Goal: Task Accomplishment & Management: Complete application form

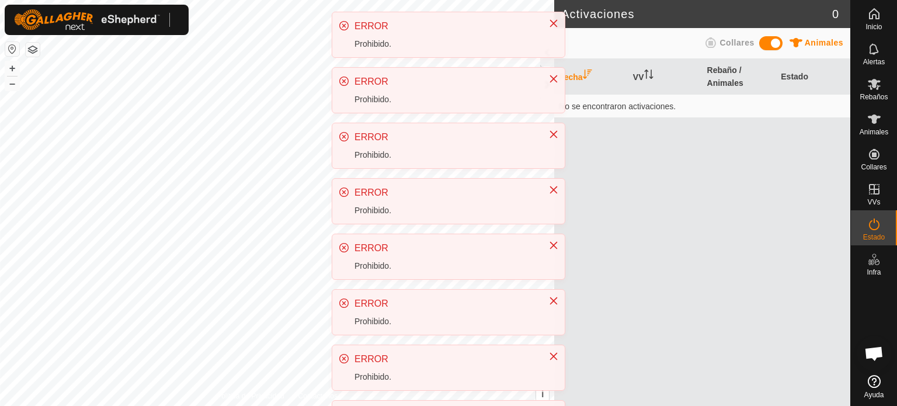
scroll to position [220, 0]
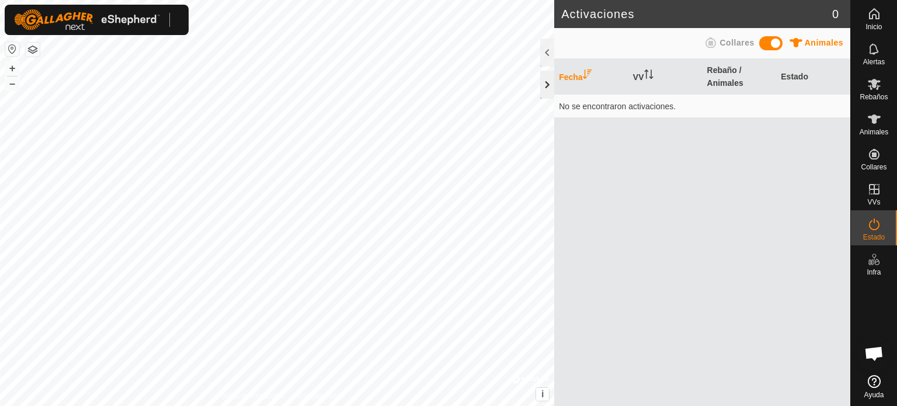
click at [548, 86] on div at bounding box center [547, 85] width 14 height 28
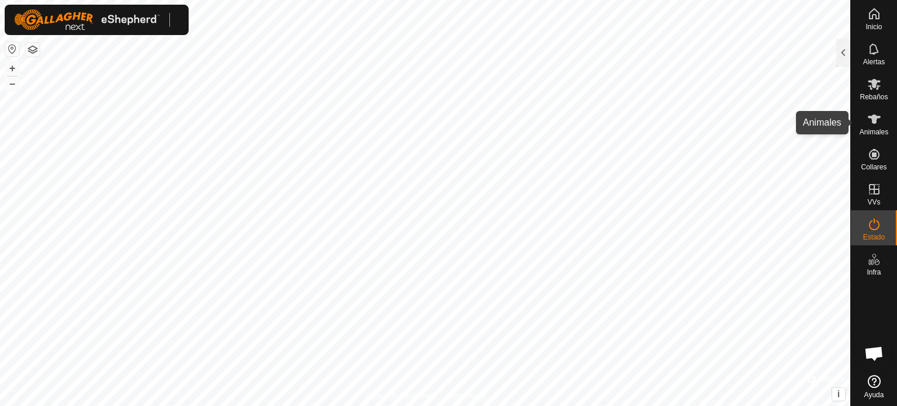
click at [873, 118] on icon at bounding box center [874, 118] width 13 height 9
click at [872, 127] on es-animals-svg-icon at bounding box center [873, 119] width 21 height 19
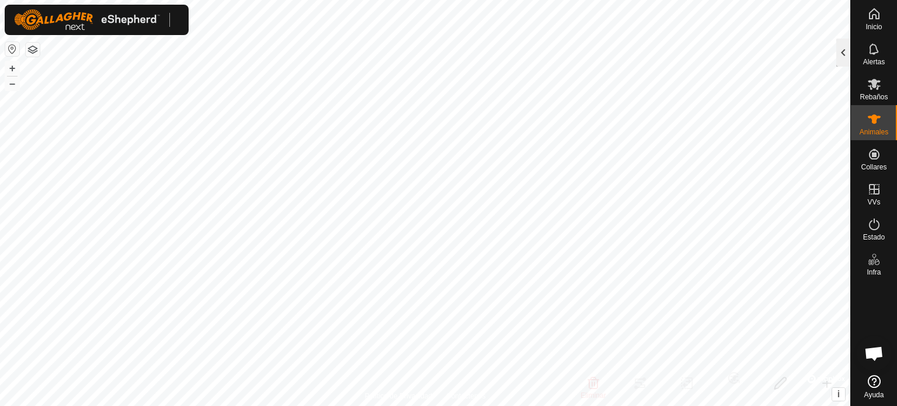
click at [842, 50] on div at bounding box center [843, 53] width 14 height 28
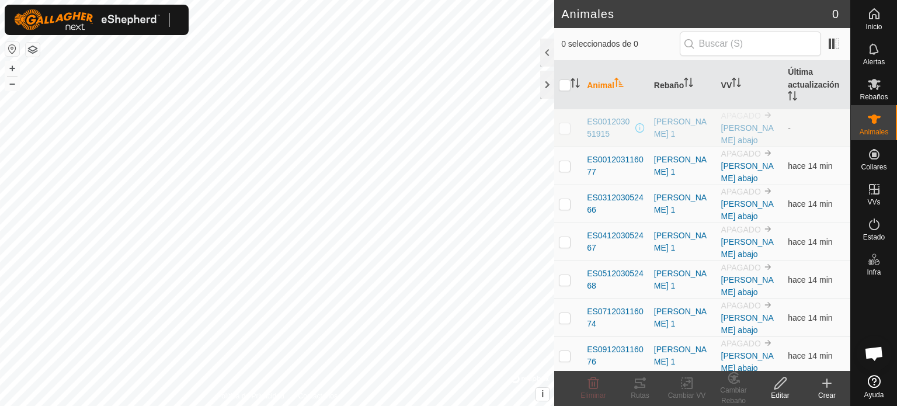
click at [565, 131] on p-checkbox at bounding box center [565, 127] width 12 height 9
checkbox input "true"
click at [775, 390] on div "Editar" at bounding box center [780, 395] width 47 height 11
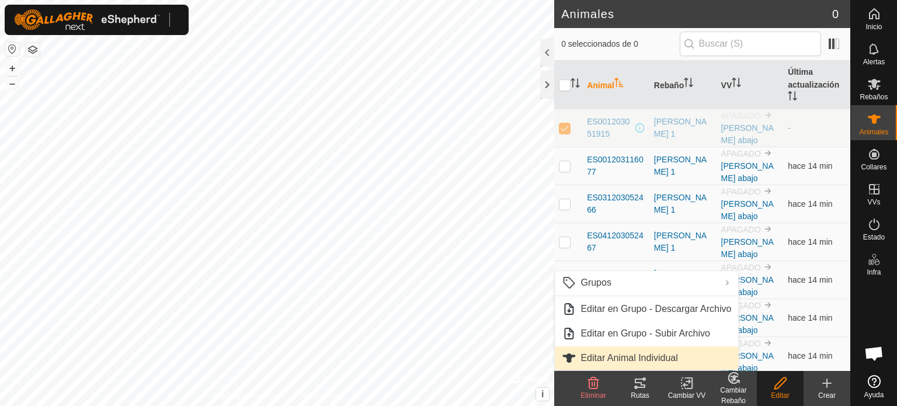
click at [586, 361] on link "Editar Animal Individual" at bounding box center [646, 357] width 183 height 23
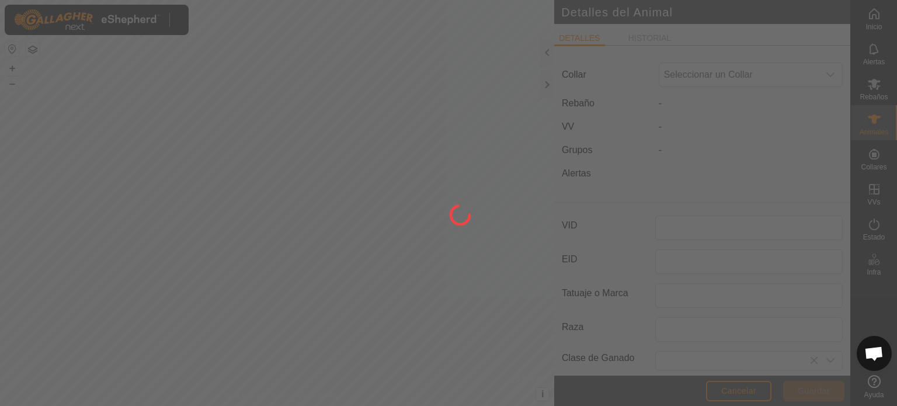
type input "ES001203051915"
type input "0"
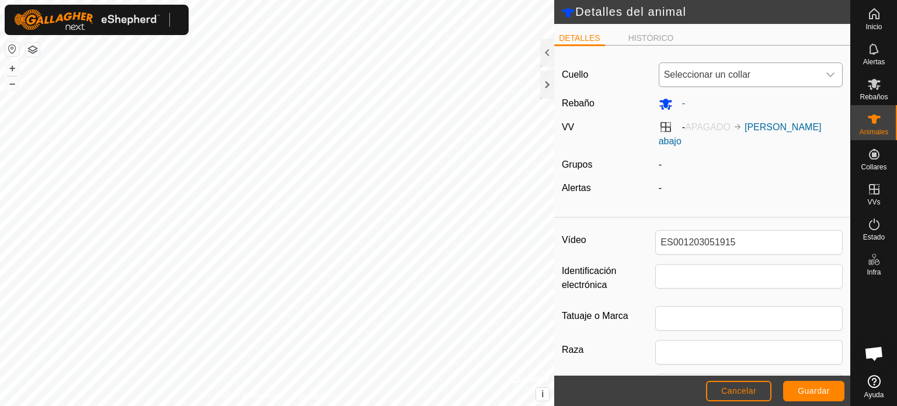
click at [826, 78] on icon "disparador desplegable" at bounding box center [830, 74] width 9 height 9
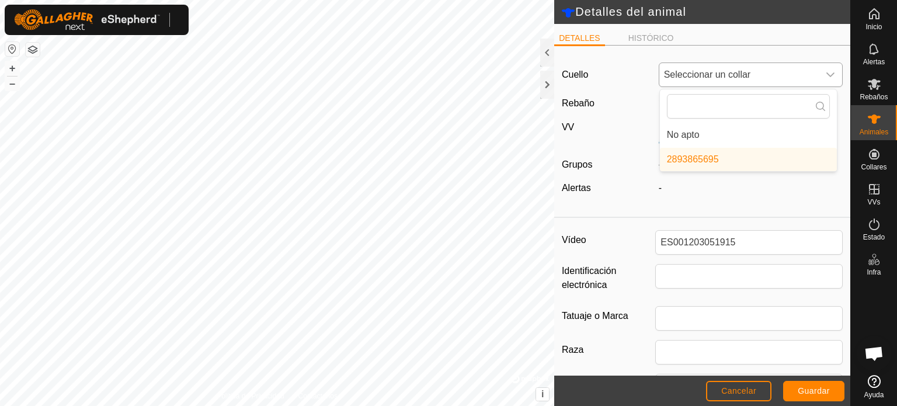
click at [692, 161] on li "2893865695" at bounding box center [748, 159] width 177 height 23
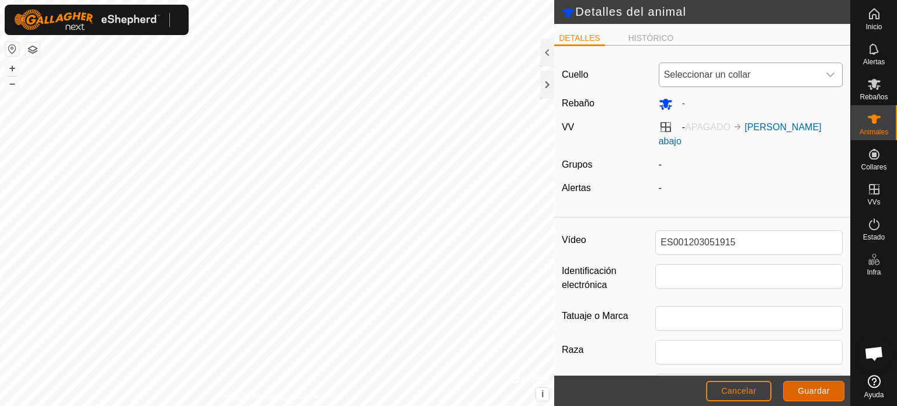
click at [803, 388] on font "Guardar" at bounding box center [814, 390] width 32 height 9
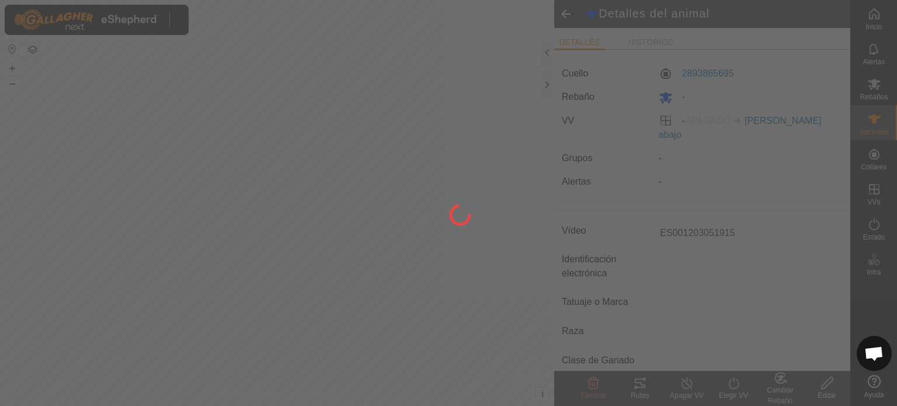
type input "-"
type input "0 kg"
type input "-"
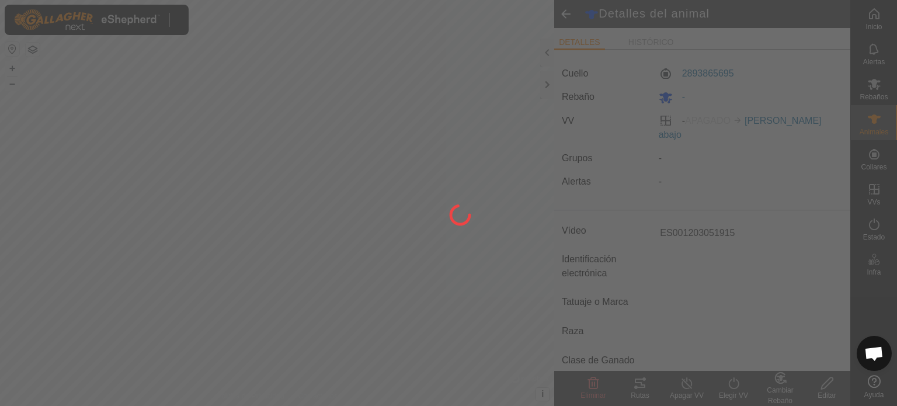
type input "-"
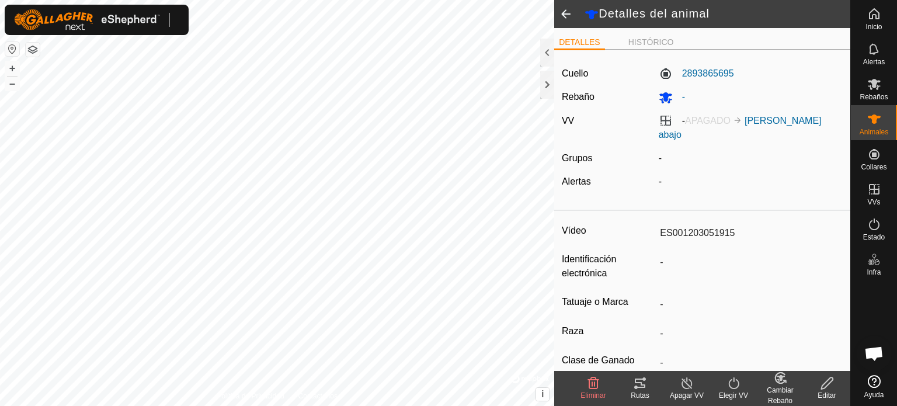
click at [562, 13] on span at bounding box center [565, 14] width 23 height 28
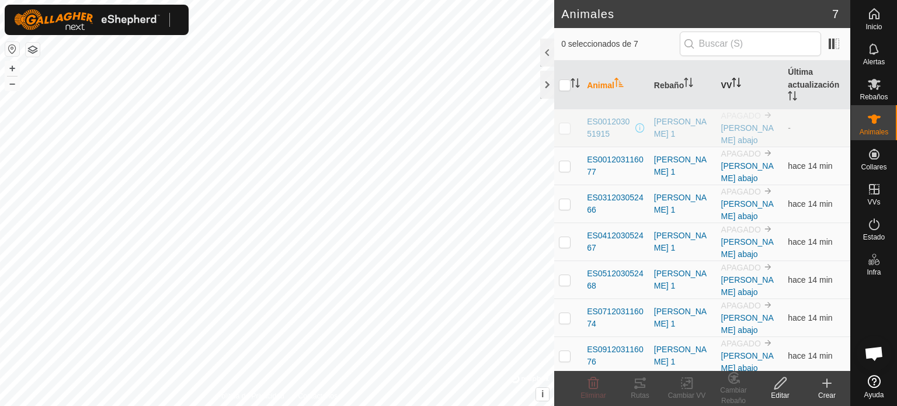
click at [724, 85] on font "VV" at bounding box center [726, 85] width 11 height 9
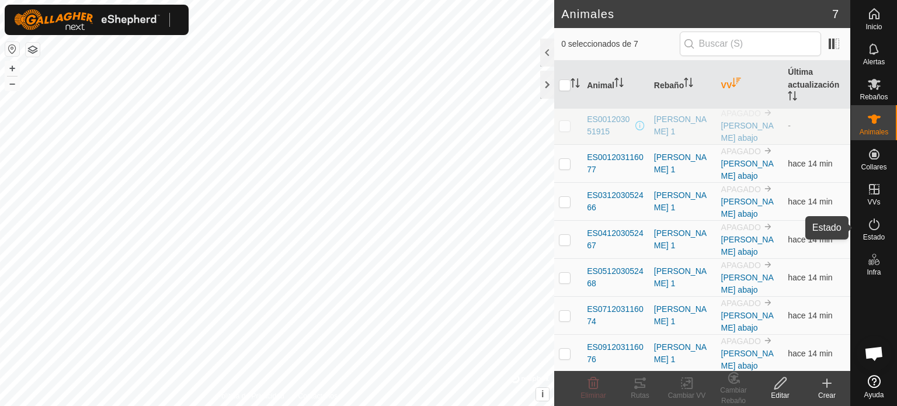
click at [880, 231] on icon at bounding box center [874, 224] width 14 height 14
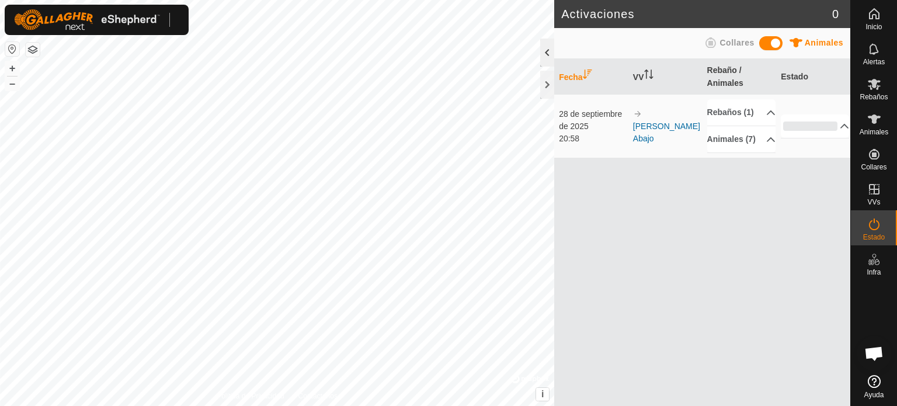
click at [545, 49] on div at bounding box center [547, 53] width 14 height 28
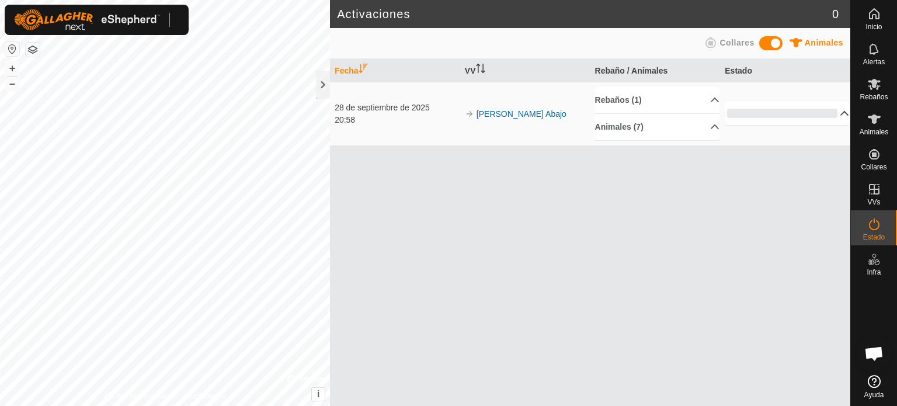
click at [834, 113] on p-accordion-header "0%" at bounding box center [787, 113] width 124 height 23
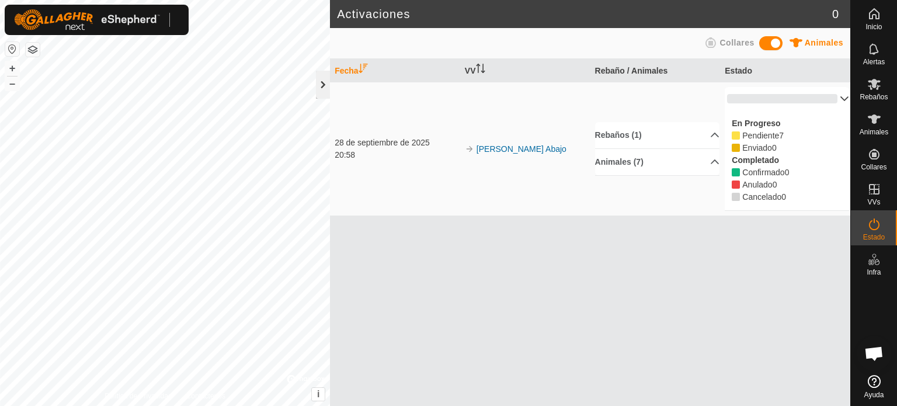
click at [318, 83] on div at bounding box center [323, 85] width 14 height 28
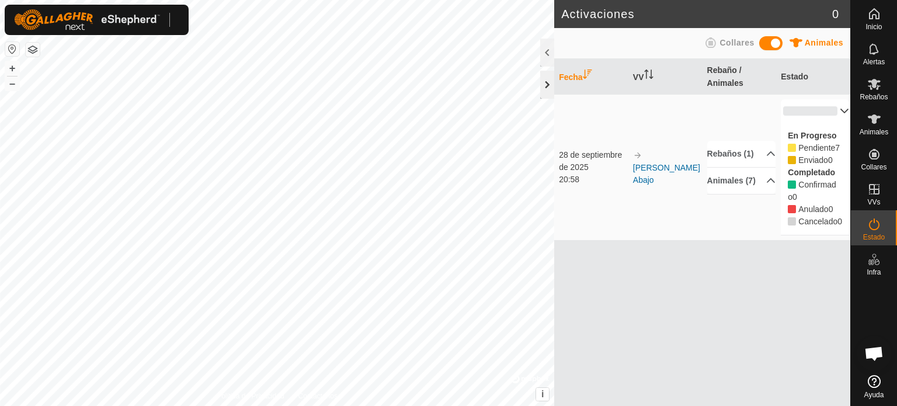
click at [546, 84] on div at bounding box center [547, 85] width 14 height 28
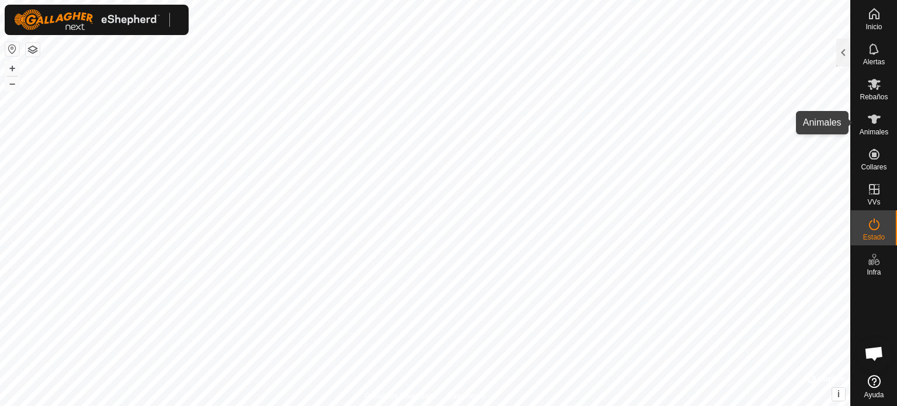
click at [872, 126] on icon at bounding box center [874, 119] width 14 height 14
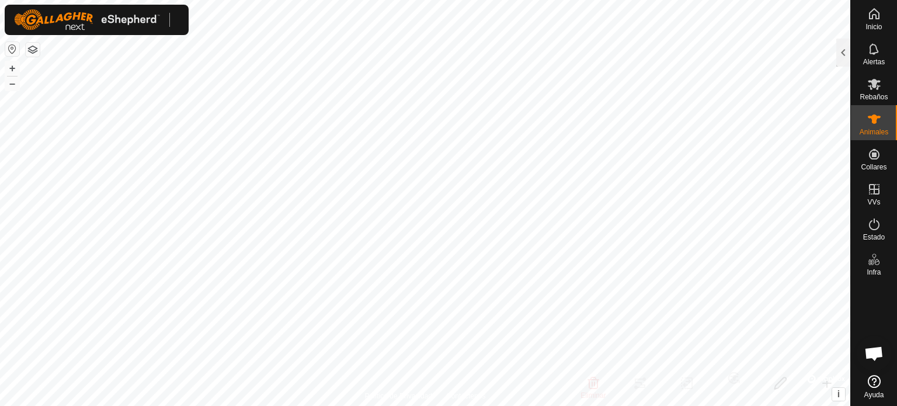
click at [872, 126] on icon at bounding box center [874, 119] width 14 height 14
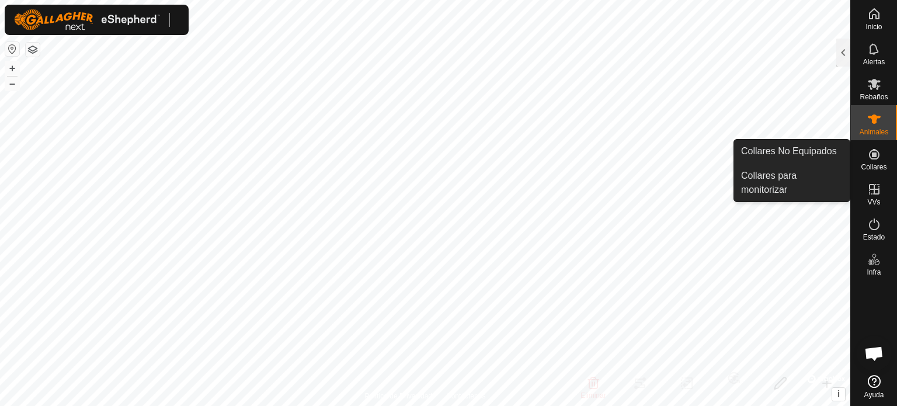
click at [872, 156] on icon at bounding box center [874, 154] width 11 height 11
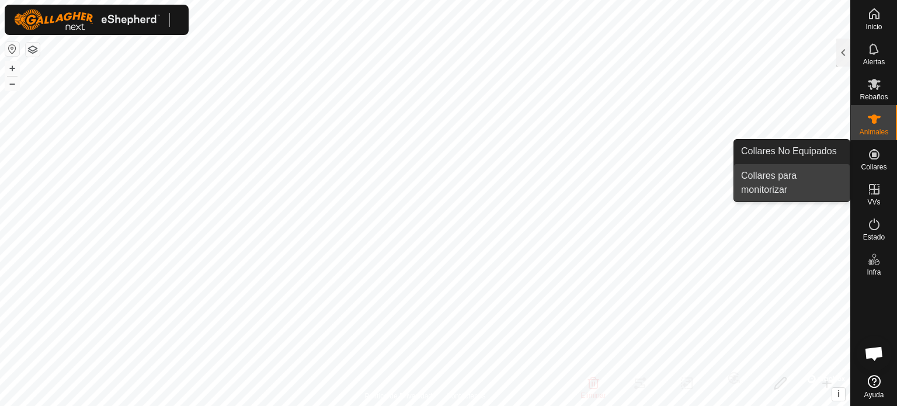
click at [775, 175] on link "Collares para monitorizar" at bounding box center [792, 182] width 116 height 37
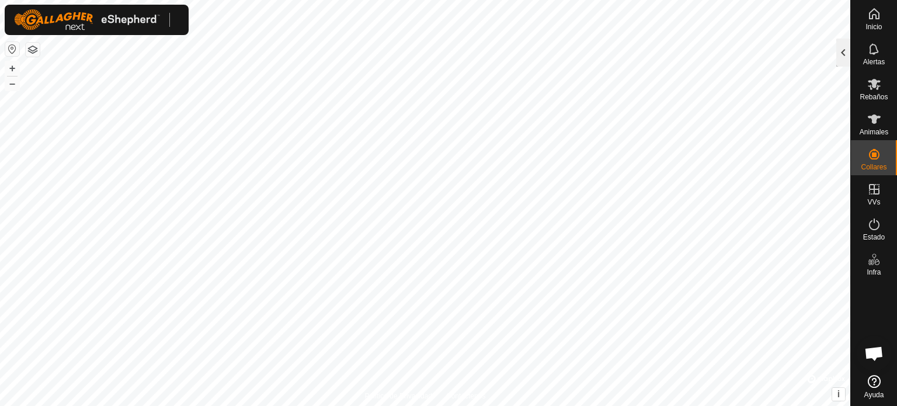
click at [845, 49] on div at bounding box center [843, 53] width 14 height 28
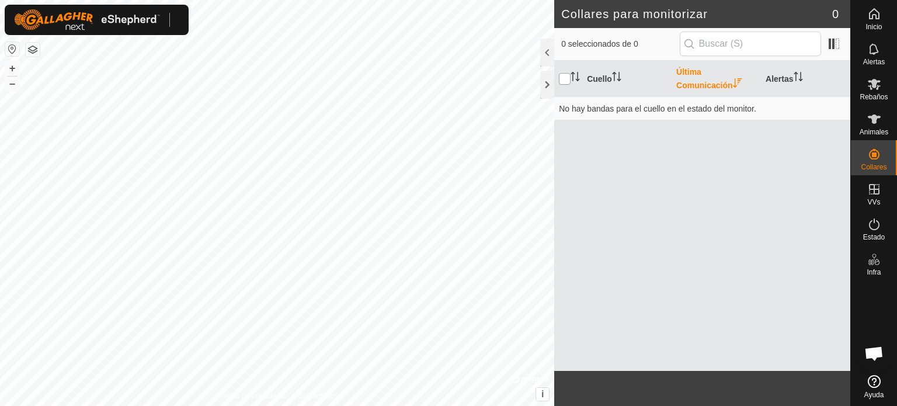
click at [562, 79] on input "checkbox" at bounding box center [565, 79] width 12 height 12
checkbox input "false"
click at [544, 61] on div at bounding box center [547, 53] width 14 height 28
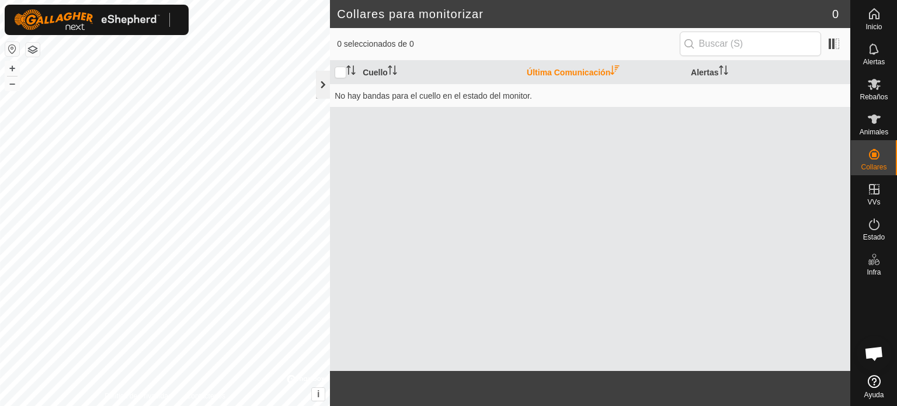
click at [319, 83] on div at bounding box center [323, 85] width 14 height 28
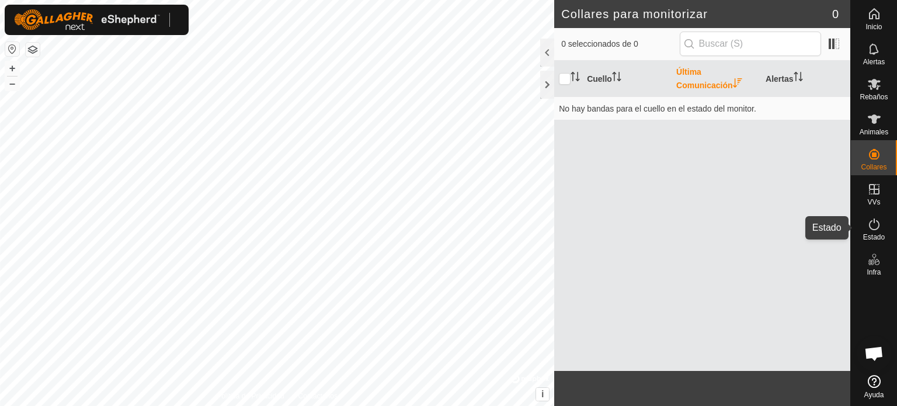
click at [878, 232] on es-activation-svg-icon at bounding box center [873, 224] width 21 height 19
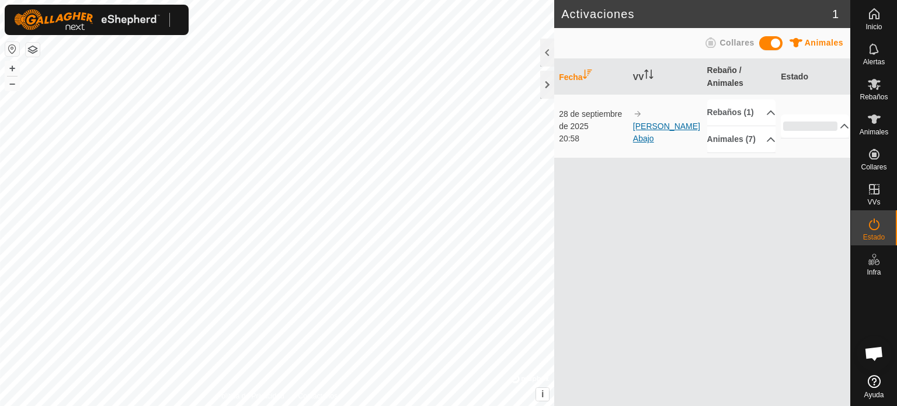
click at [649, 141] on font "[PERSON_NAME] Abajo" at bounding box center [666, 132] width 67 height 22
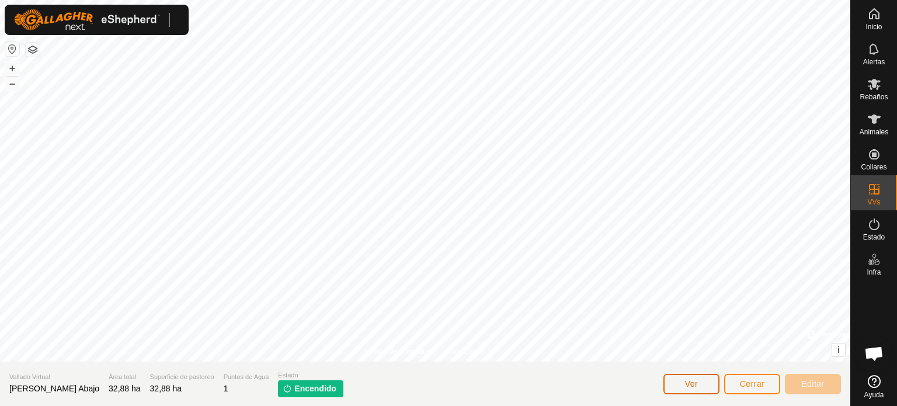
click at [677, 388] on button "Ver" at bounding box center [691, 384] width 56 height 20
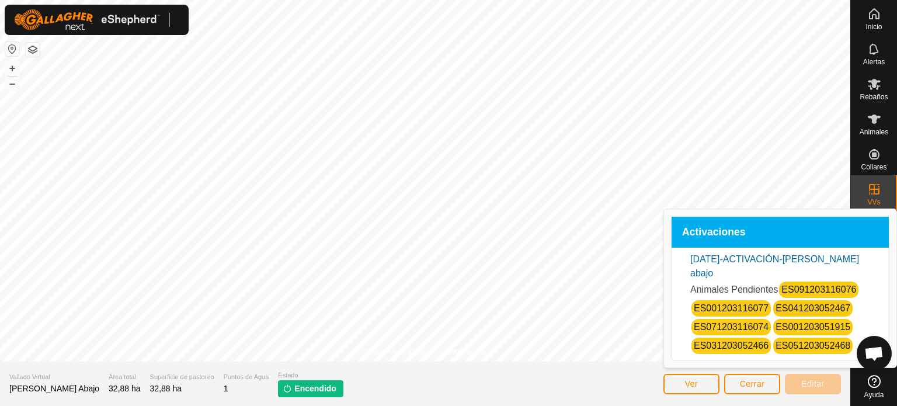
click at [830, 329] on font "ES001203051915" at bounding box center [812, 327] width 75 height 10
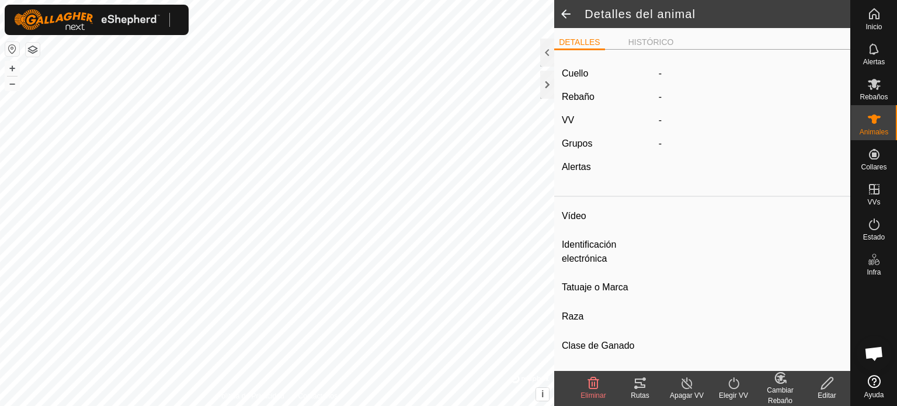
type input "ES001203051915"
type input "-"
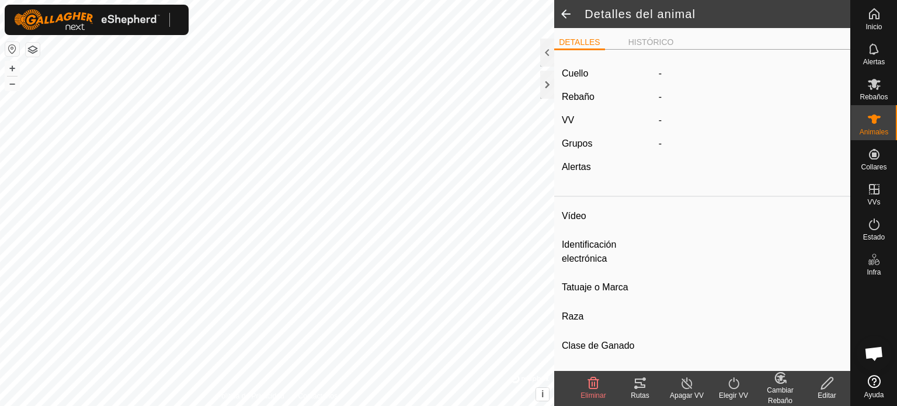
type input "0 kg"
type input "-"
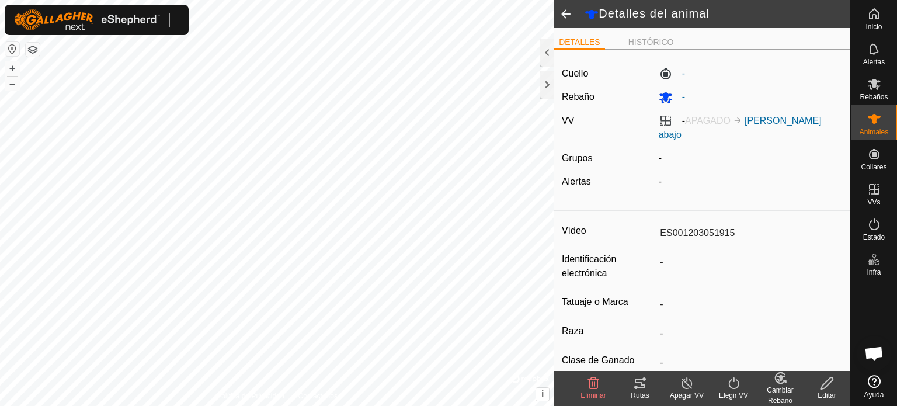
click at [663, 120] on label "- APAGADO [PERSON_NAME] abajo" at bounding box center [740, 128] width 163 height 24
click at [685, 119] on font "APAGADO" at bounding box center [708, 121] width 46 height 10
click at [792, 121] on font "[PERSON_NAME] abajo" at bounding box center [740, 128] width 163 height 24
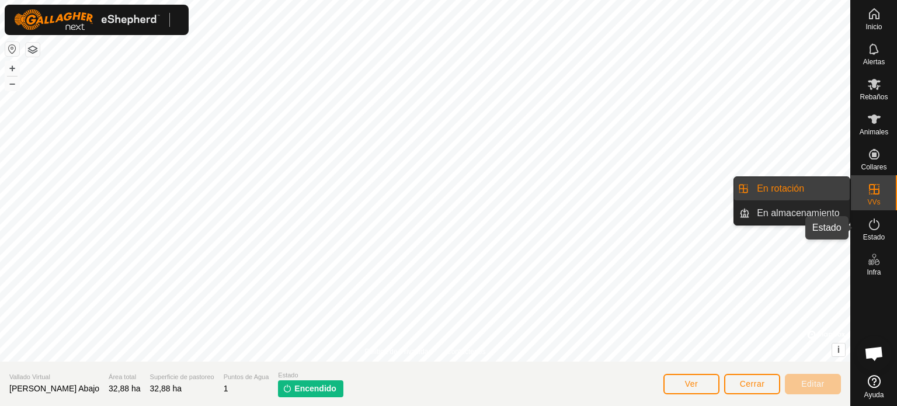
click at [874, 235] on font "Estado" at bounding box center [874, 237] width 22 height 8
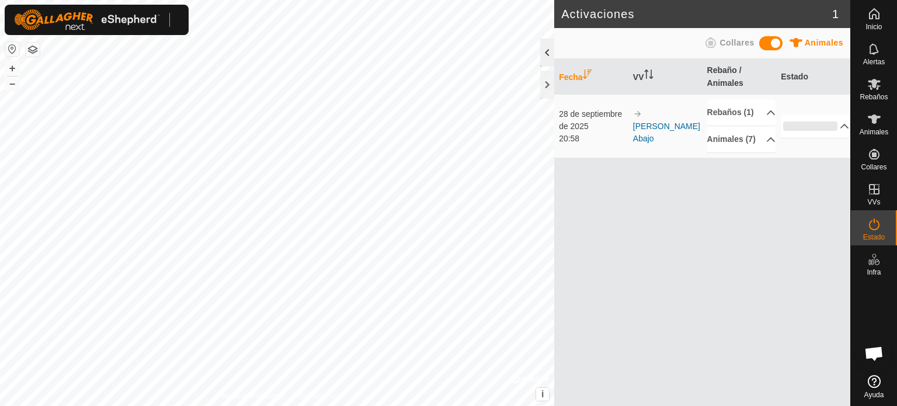
click at [542, 54] on div at bounding box center [547, 53] width 14 height 28
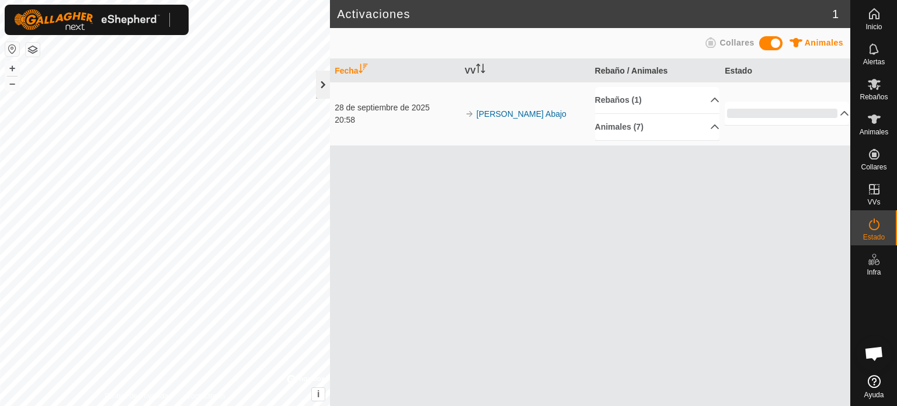
click at [325, 86] on div at bounding box center [323, 85] width 14 height 28
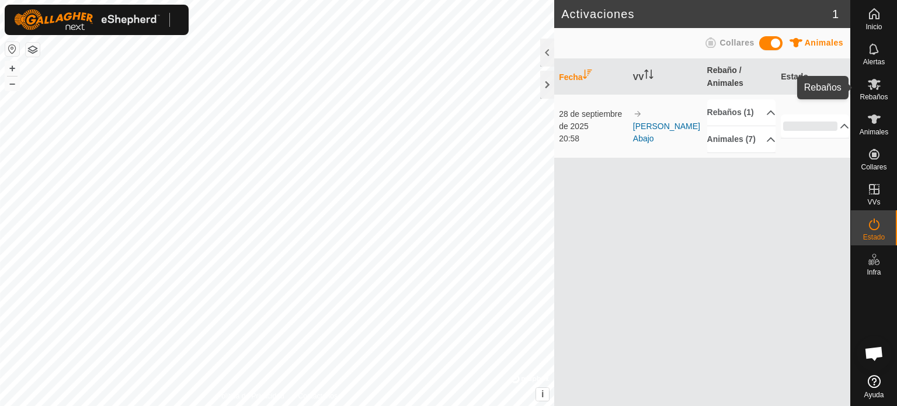
click at [876, 86] on icon at bounding box center [874, 84] width 14 height 14
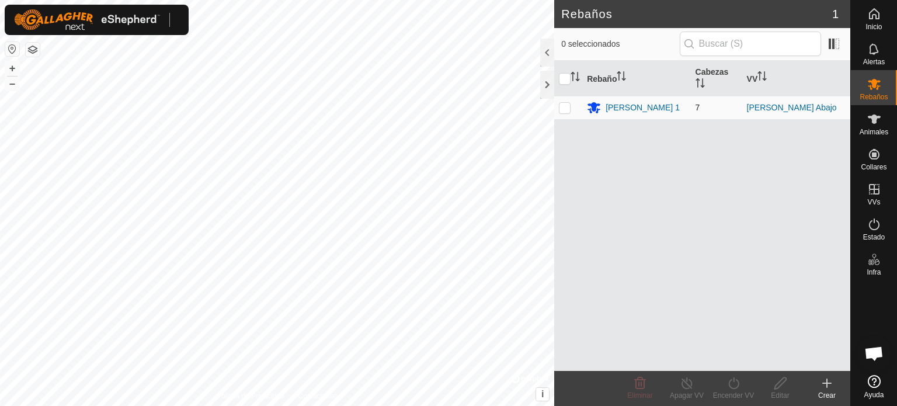
click at [563, 109] on p-checkbox at bounding box center [565, 107] width 12 height 9
checkbox input "true"
click at [685, 387] on icon at bounding box center [687, 383] width 15 height 14
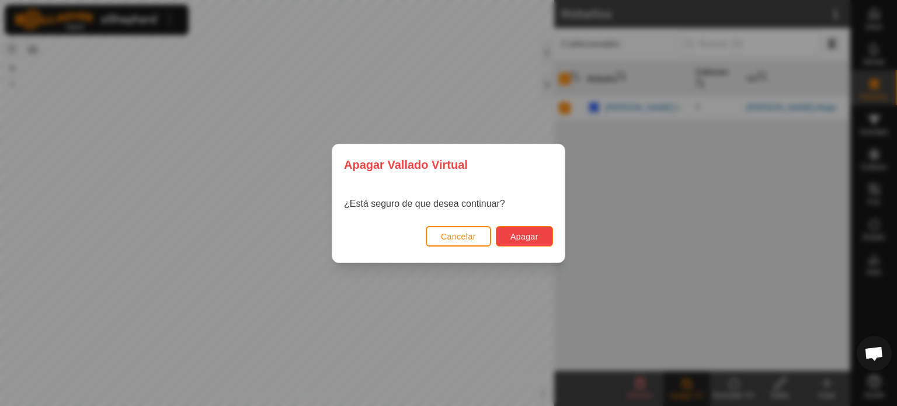
click at [523, 235] on font "Apagar" at bounding box center [524, 236] width 28 height 9
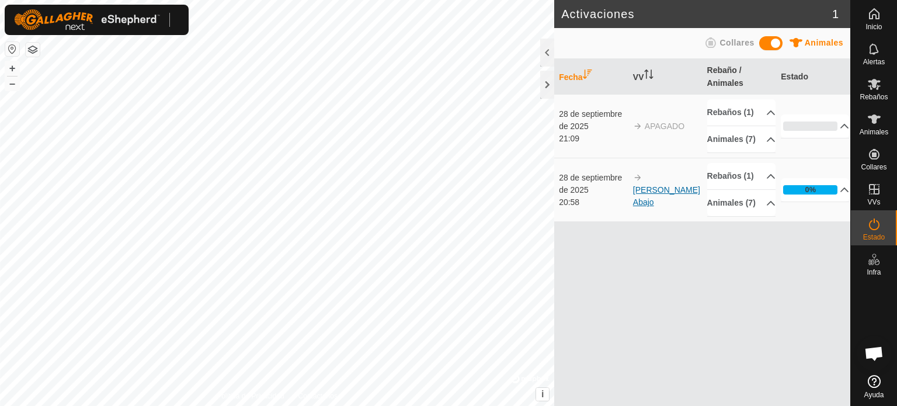
click at [670, 207] on font "[PERSON_NAME] Abajo" at bounding box center [666, 196] width 67 height 22
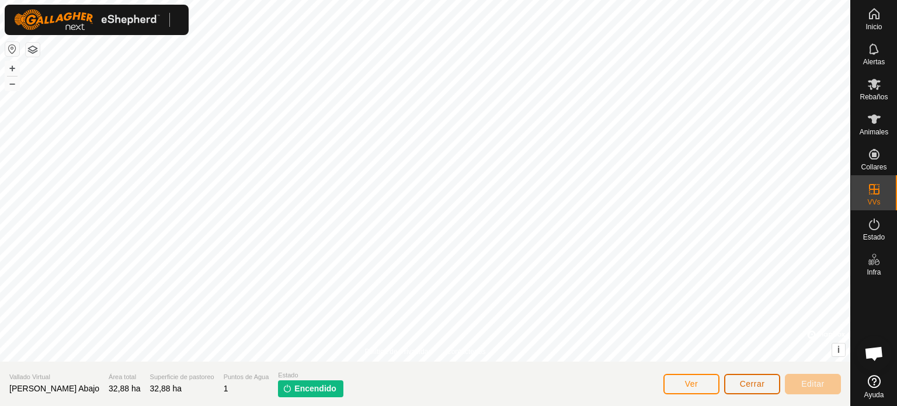
click at [746, 380] on font "Cerrar" at bounding box center [752, 383] width 25 height 9
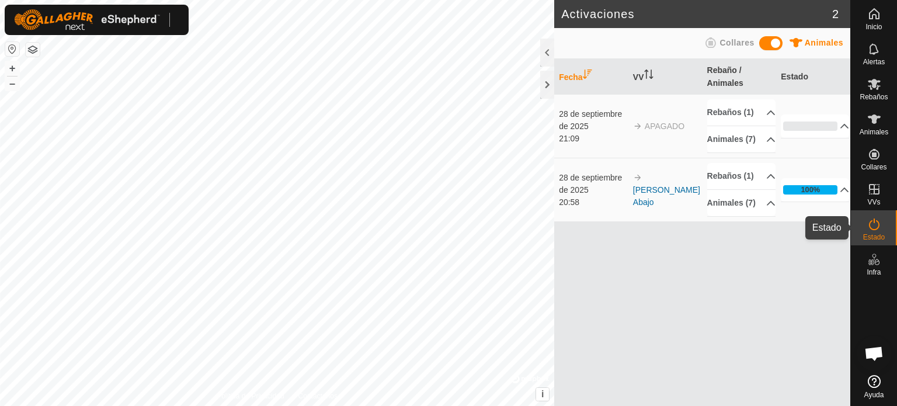
click at [878, 239] on font "Estado" at bounding box center [874, 237] width 22 height 8
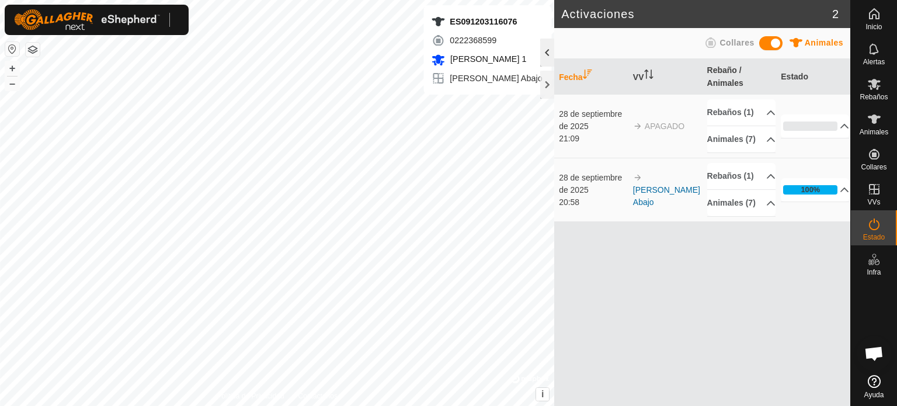
click at [549, 52] on div at bounding box center [547, 53] width 14 height 28
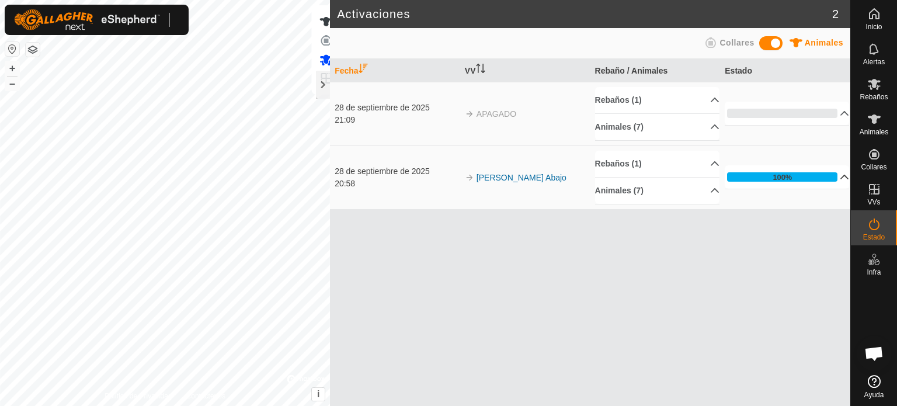
click at [839, 180] on p-accordion-header "100%" at bounding box center [787, 176] width 124 height 23
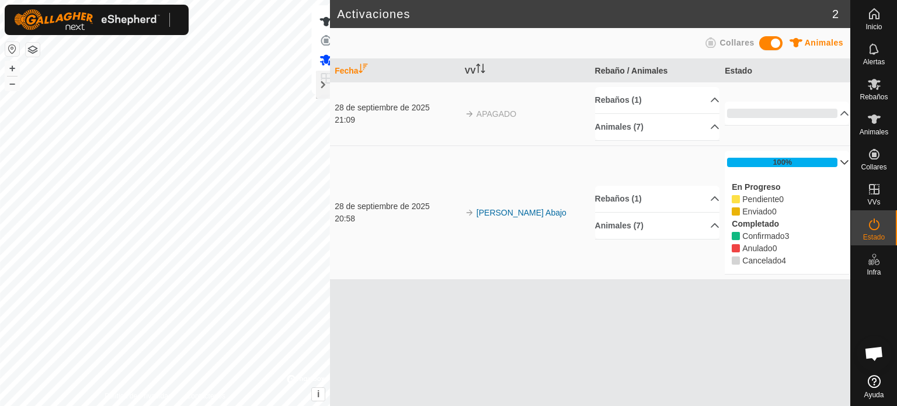
click at [839, 180] on div "En Progreso Pendiente 0 Enviado 0 Completado Confirmado 3 Anulado 0 Cancelado 4" at bounding box center [787, 224] width 124 height 100
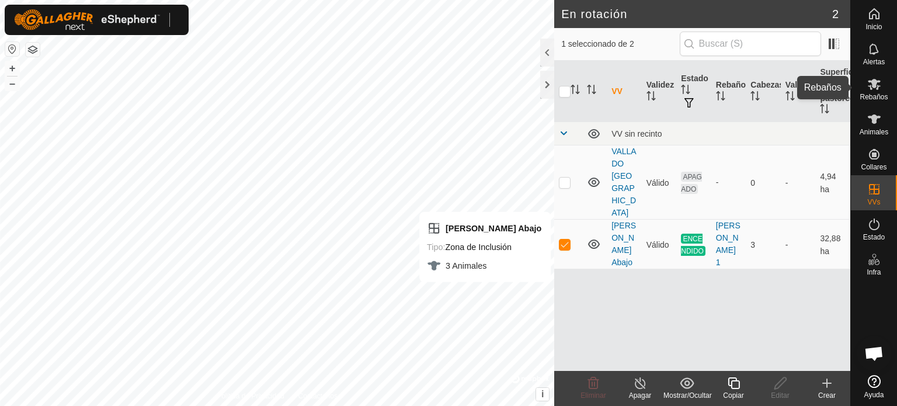
click at [866, 102] on div "Rebaños" at bounding box center [874, 87] width 46 height 35
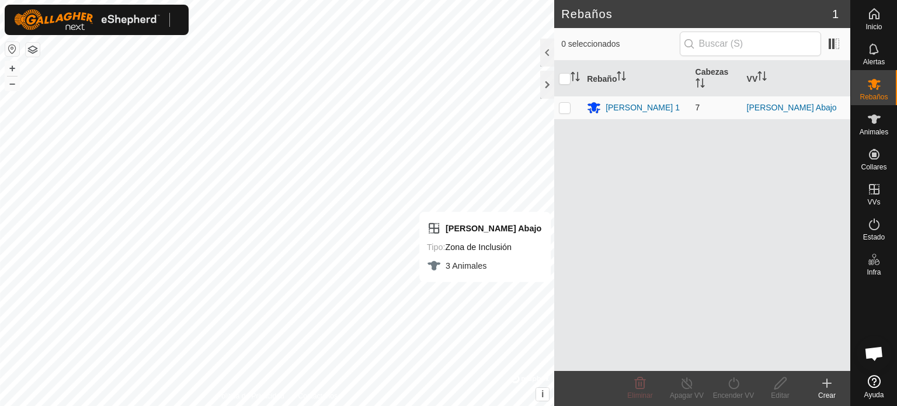
click at [567, 109] on p-checkbox at bounding box center [565, 107] width 12 height 9
checkbox input "true"
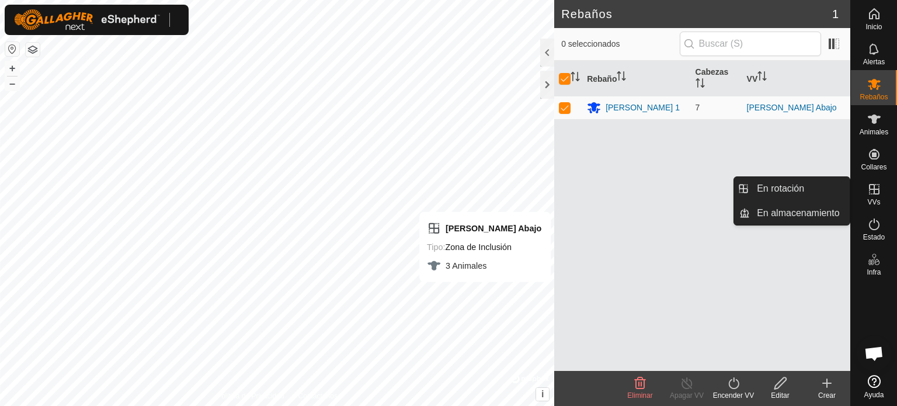
click at [736, 390] on div "Encender VV" at bounding box center [733, 395] width 47 height 11
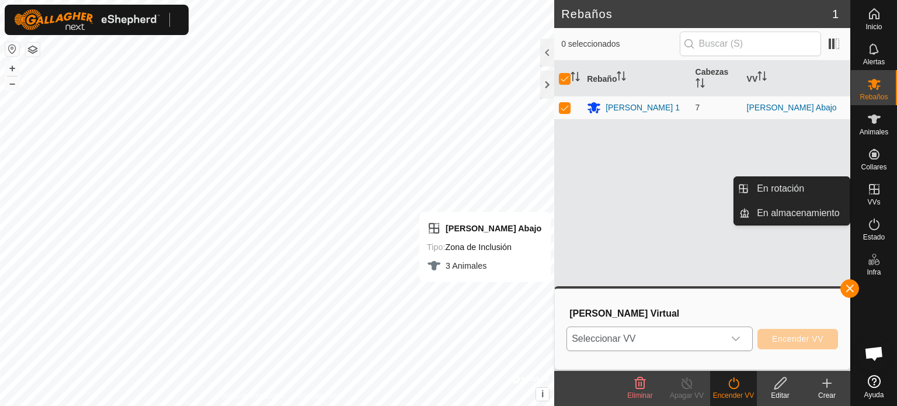
click at [733, 340] on icon "disparador desplegable" at bounding box center [735, 338] width 9 height 9
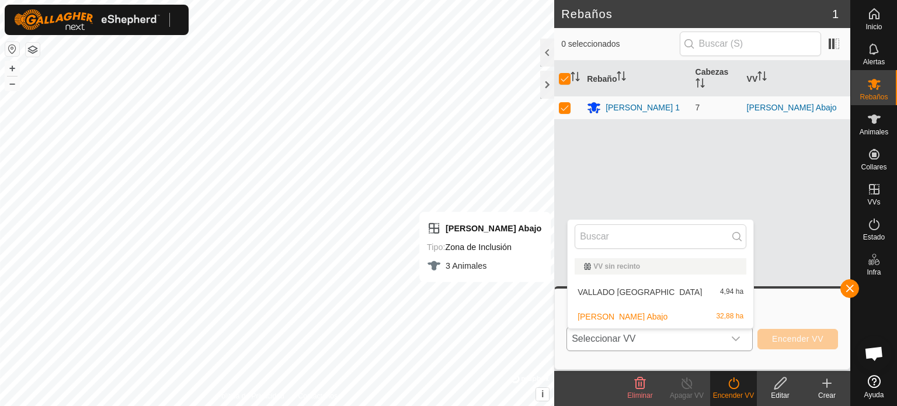
click at [664, 315] on li "[PERSON_NAME] Abajo 32,88 ha" at bounding box center [660, 316] width 186 height 23
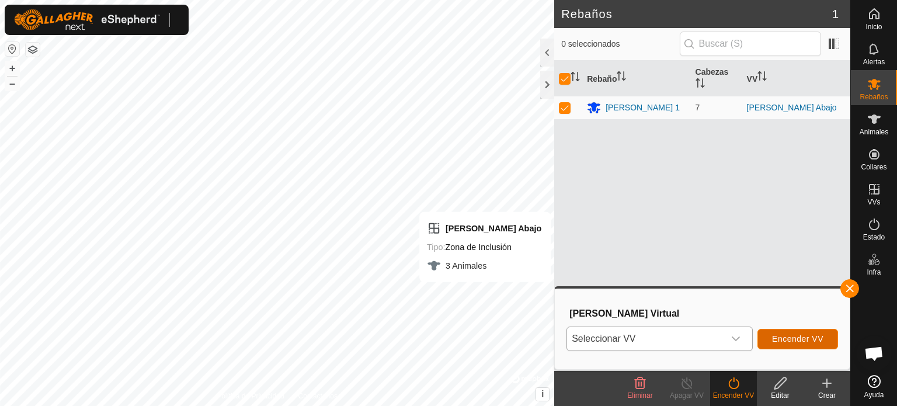
click at [791, 340] on font "Encender VV" at bounding box center [797, 338] width 51 height 9
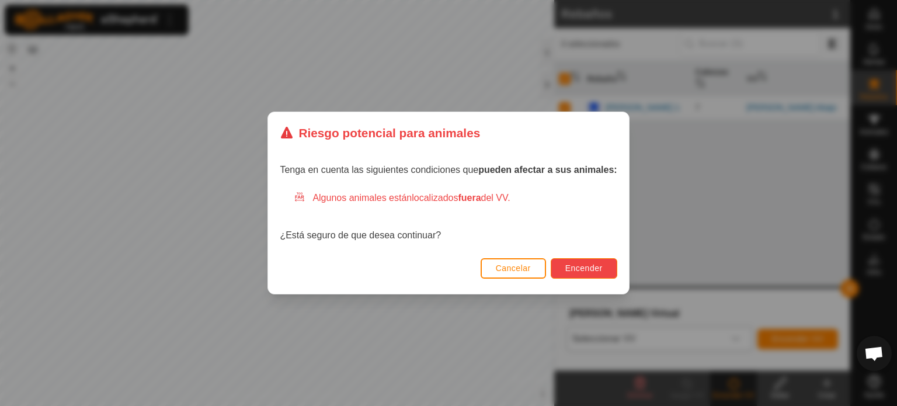
click at [576, 266] on font "Encender" at bounding box center [583, 267] width 37 height 9
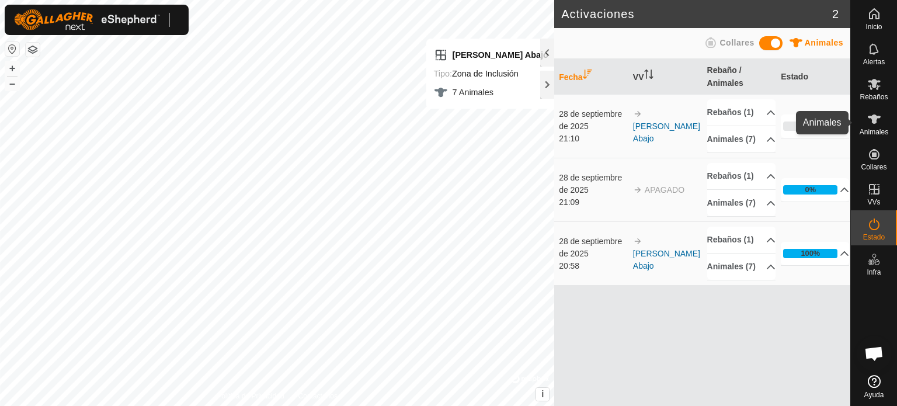
click at [880, 123] on icon at bounding box center [874, 119] width 14 height 14
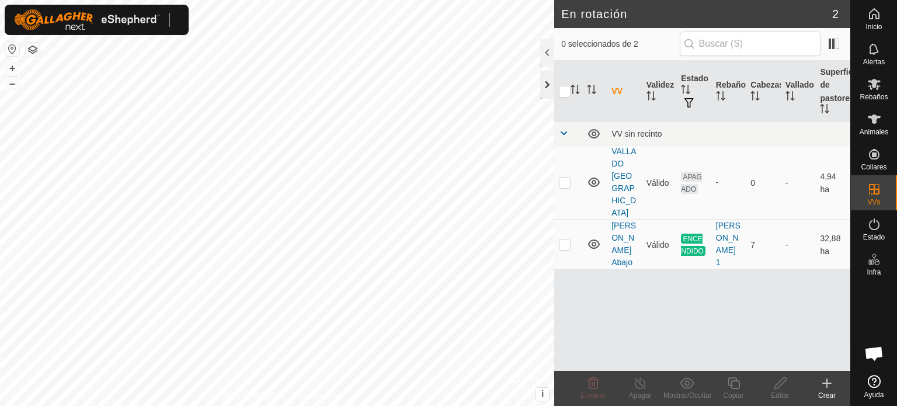
click at [546, 85] on div at bounding box center [547, 85] width 14 height 28
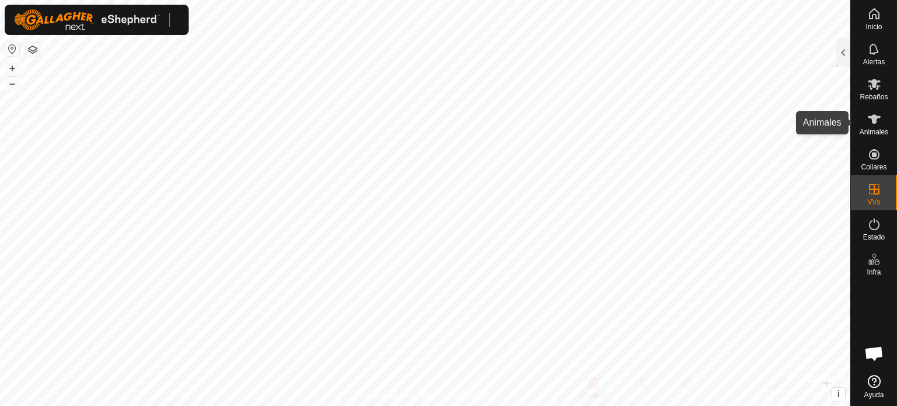
click at [870, 125] on icon at bounding box center [874, 119] width 14 height 14
click at [875, 126] on icon at bounding box center [874, 119] width 14 height 14
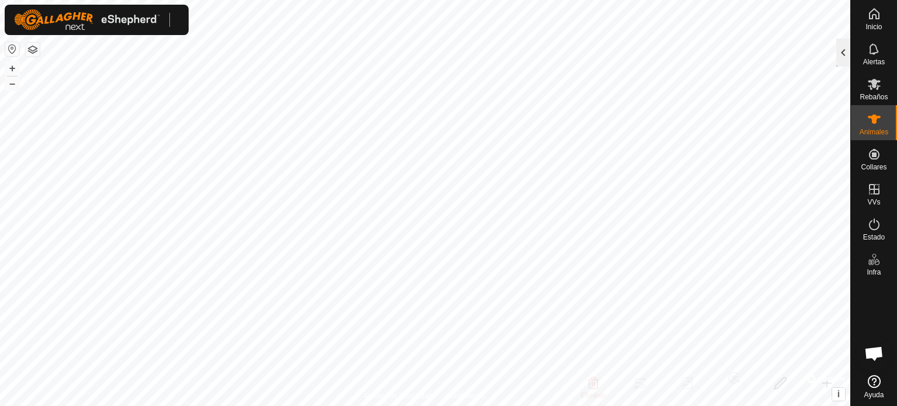
click at [847, 53] on div at bounding box center [843, 53] width 14 height 28
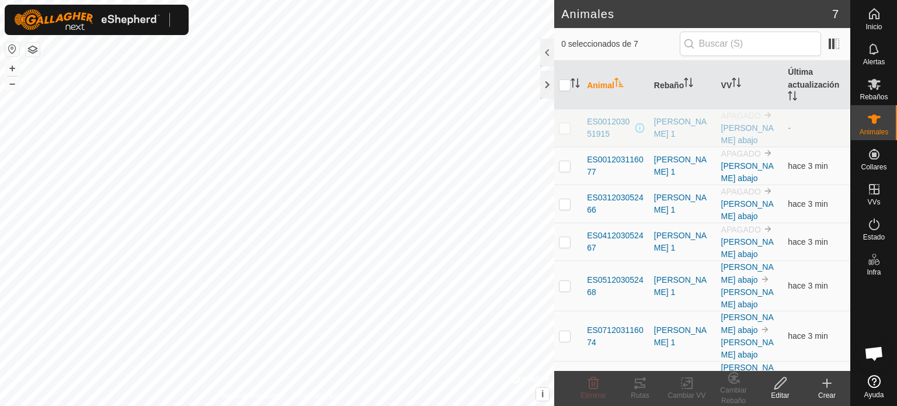
click at [567, 130] on p-checkbox at bounding box center [565, 127] width 12 height 9
checkbox input "true"
click at [596, 388] on icon at bounding box center [593, 383] width 11 height 12
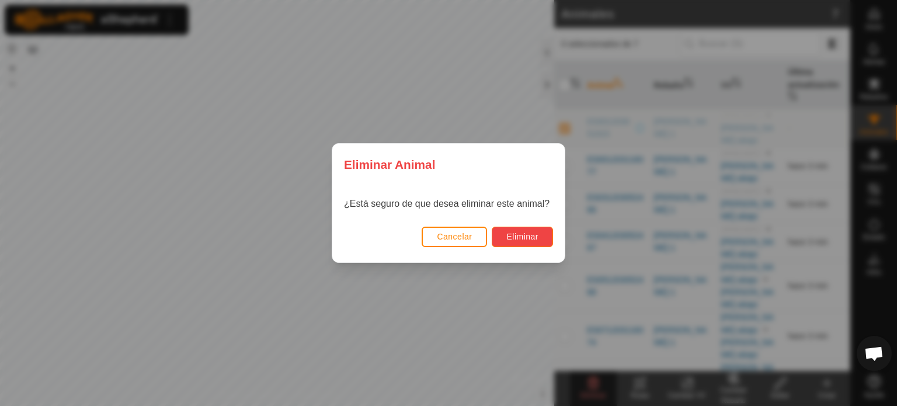
click at [509, 234] on font "Eliminar" at bounding box center [522, 236] width 32 height 9
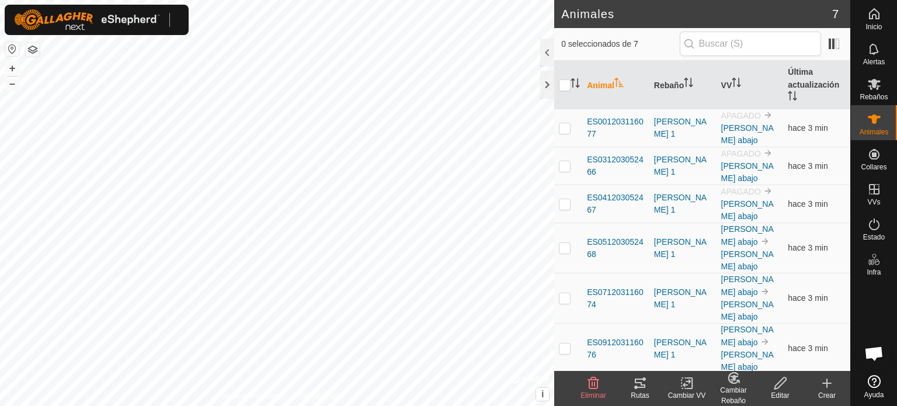
click at [827, 385] on icon at bounding box center [827, 383] width 0 height 8
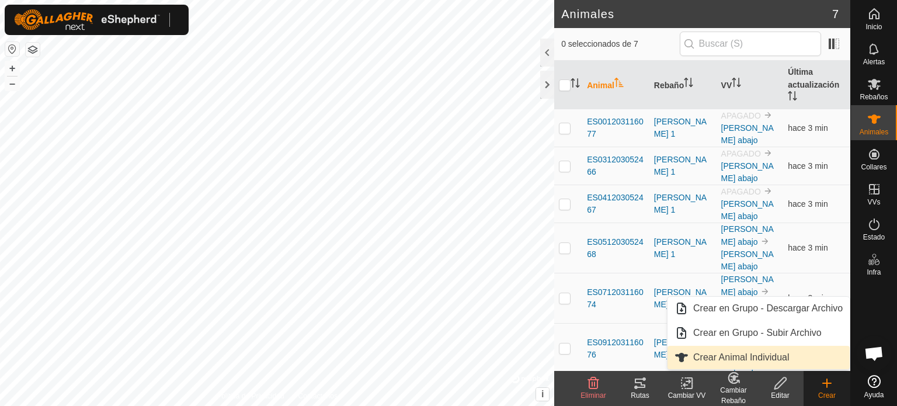
click at [771, 359] on link "Crear Animal Individual" at bounding box center [758, 357] width 182 height 23
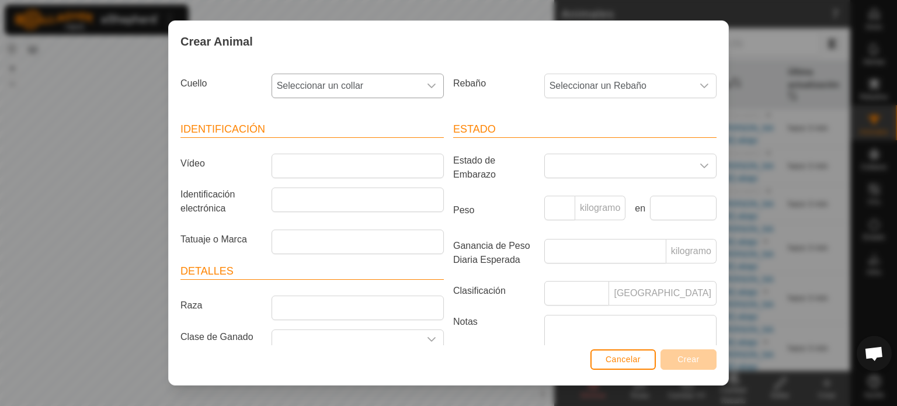
click at [427, 86] on icon "disparador desplegable" at bounding box center [431, 85] width 9 height 9
click at [295, 170] on li "2893865695" at bounding box center [357, 170] width 168 height 23
click at [699, 86] on icon "disparador desplegable" at bounding box center [703, 85] width 9 height 9
click at [582, 175] on li "[PERSON_NAME] 1" at bounding box center [629, 170] width 168 height 23
click at [301, 203] on input "Identificación electrónica" at bounding box center [357, 199] width 172 height 25
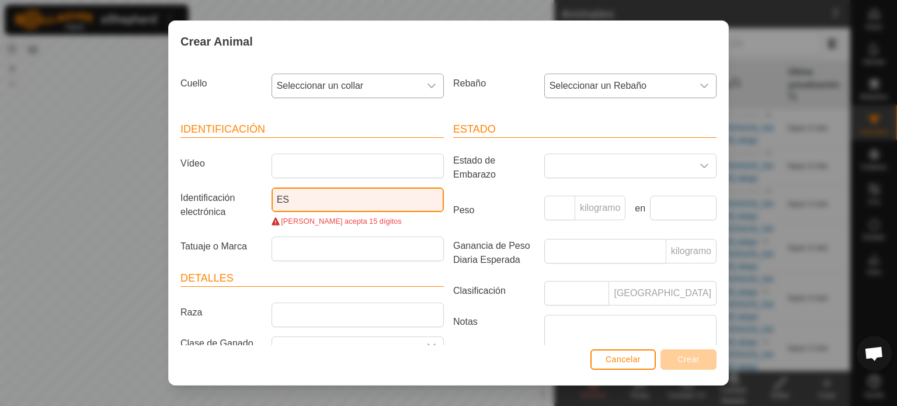
click at [289, 204] on input "ES" at bounding box center [357, 199] width 172 height 25
click at [288, 200] on input "ES001203051915" at bounding box center [357, 199] width 172 height 25
click at [276, 200] on input "ES001203051915" at bounding box center [357, 199] width 172 height 25
click at [290, 198] on input "ES001203051915" at bounding box center [357, 199] width 172 height 25
click at [365, 204] on input "ES-001203051915" at bounding box center [357, 199] width 172 height 25
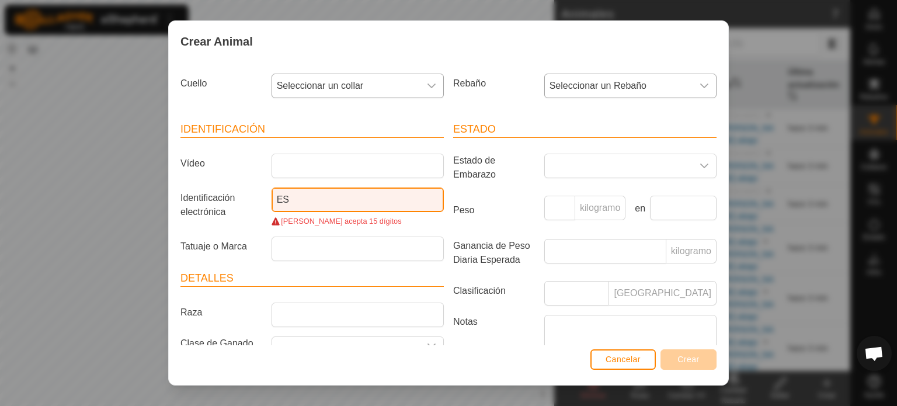
type input "E"
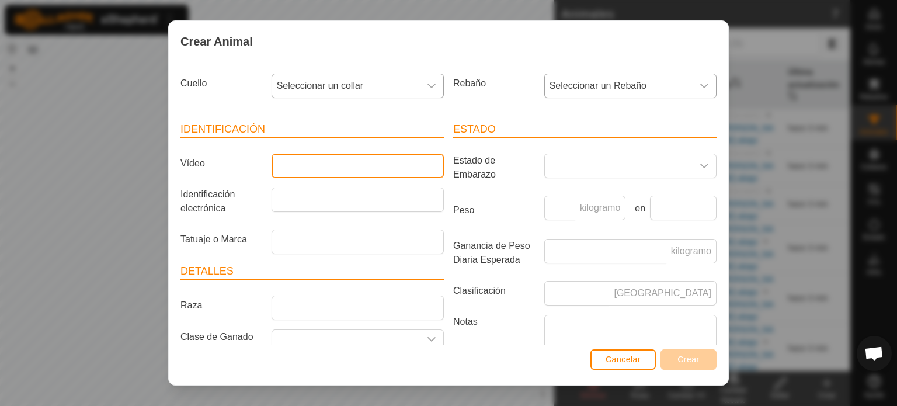
click at [307, 163] on input "Vídeo" at bounding box center [357, 166] width 172 height 25
type input "ES0012030519"
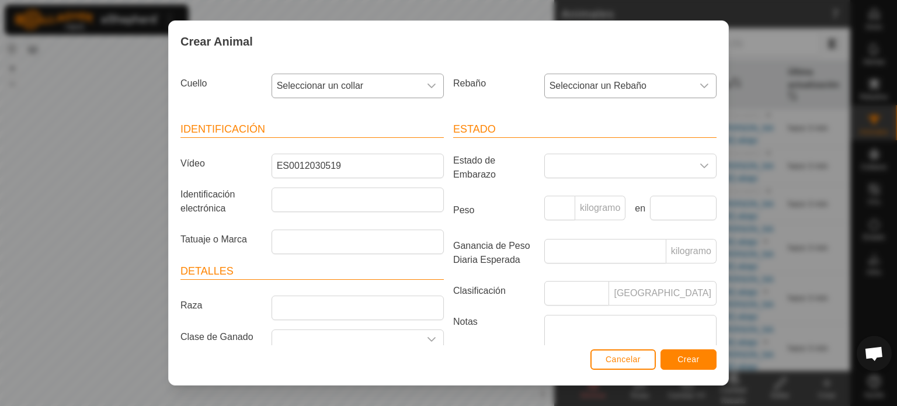
click at [699, 86] on icon "disparador desplegable" at bounding box center [703, 85] width 9 height 9
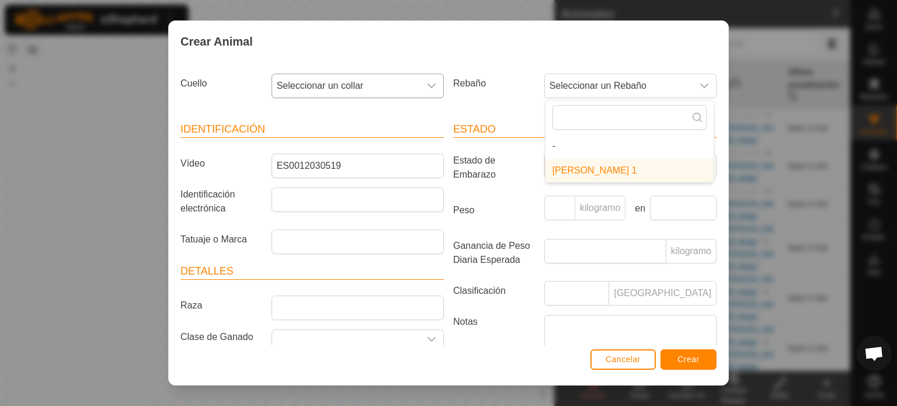
drag, startPoint x: 694, startPoint y: 86, endPoint x: 426, endPoint y: 90, distance: 268.6
click at [426, 90] on div "[PERSON_NAME] Seleccionar un collar Rebaño Seleccionar un [PERSON_NAME] 1" at bounding box center [448, 90] width 545 height 43
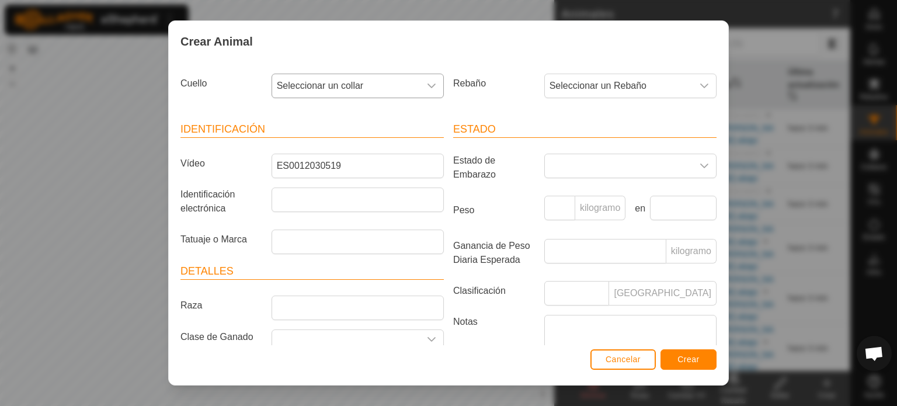
click at [427, 90] on icon "disparador desplegable" at bounding box center [431, 85] width 9 height 9
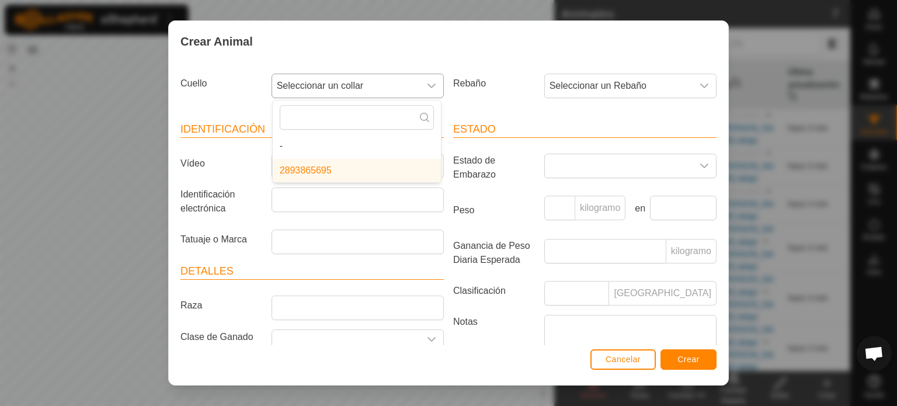
click at [427, 90] on icon "disparador desplegable" at bounding box center [431, 85] width 9 height 9
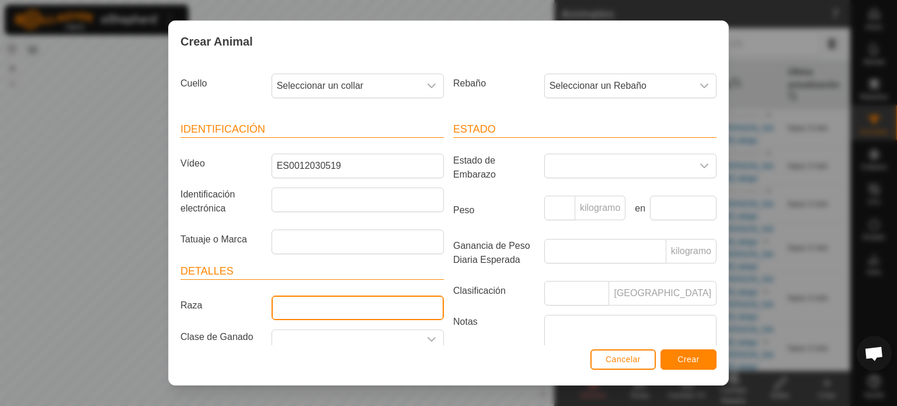
click at [310, 304] on input "Raza" at bounding box center [357, 307] width 172 height 25
type input "MESTIZO"
click at [427, 337] on icon "disparador desplegable" at bounding box center [431, 339] width 9 height 9
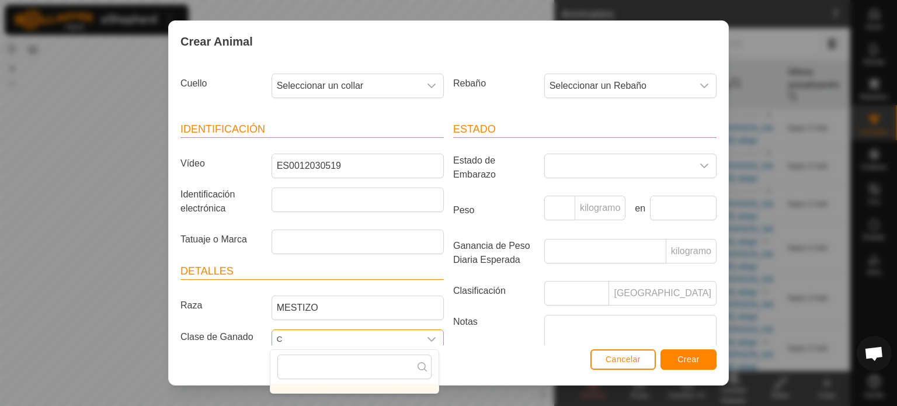
click at [301, 339] on input "C" at bounding box center [346, 339] width 148 height 18
type input "CARNE"
click at [684, 360] on font "Crear" at bounding box center [688, 358] width 22 height 9
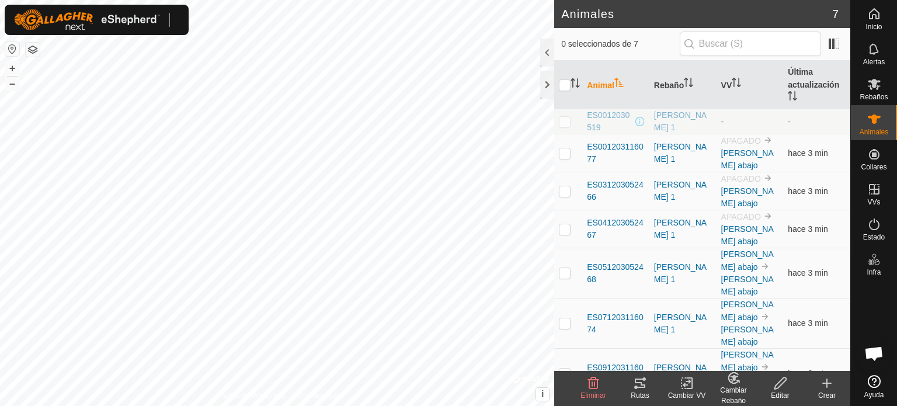
click at [567, 123] on p-checkbox at bounding box center [565, 121] width 12 height 9
checkbox input "true"
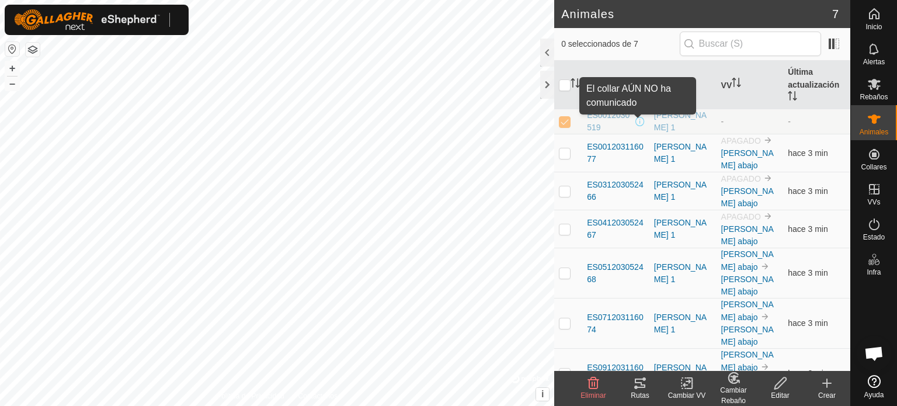
click at [638, 120] on span at bounding box center [639, 121] width 9 height 9
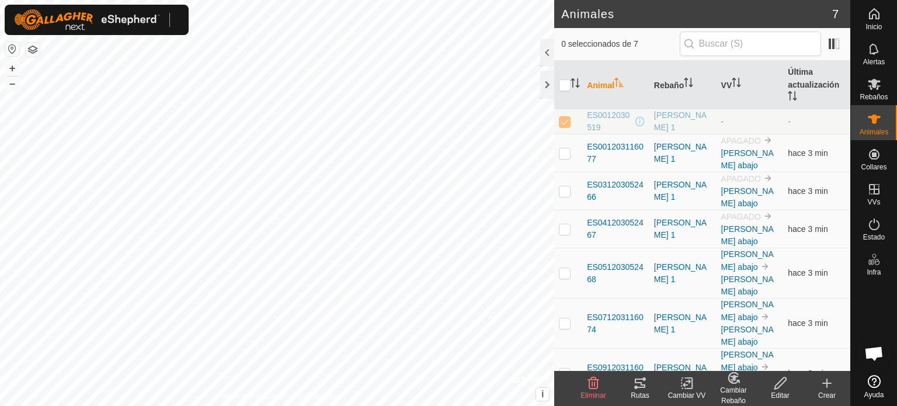
click at [638, 120] on span at bounding box center [639, 121] width 9 height 9
click at [668, 151] on font "[PERSON_NAME] 1" at bounding box center [680, 153] width 53 height 22
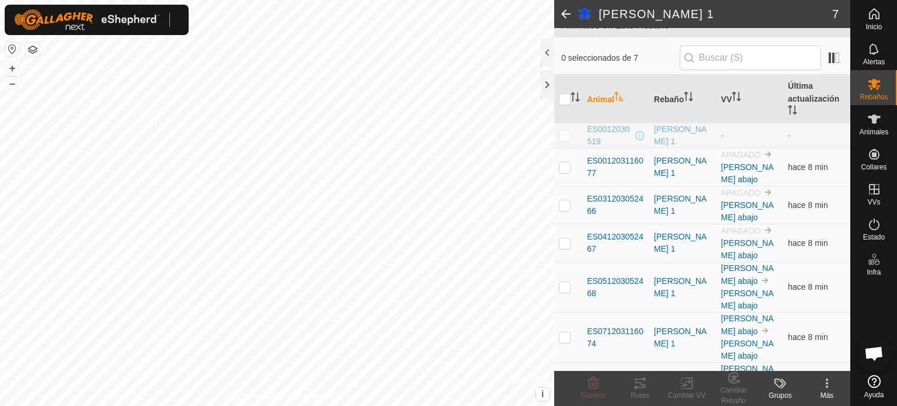
scroll to position [118, 0]
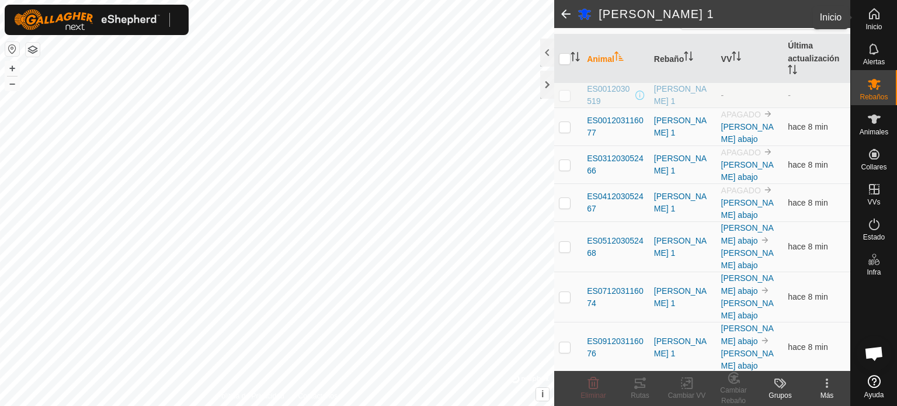
click at [879, 18] on icon at bounding box center [874, 14] width 14 height 14
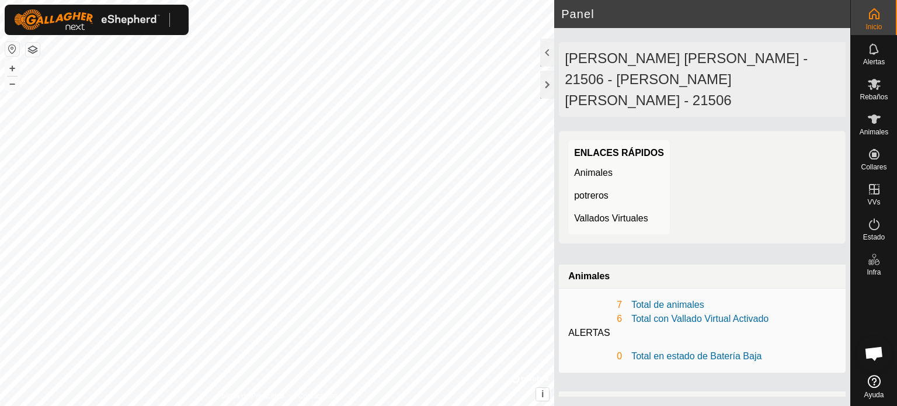
click at [869, 382] on icon at bounding box center [874, 381] width 13 height 13
click at [870, 22] on es-home-svg-icon at bounding box center [873, 14] width 21 height 19
